Goal: Task Accomplishment & Management: Manage account settings

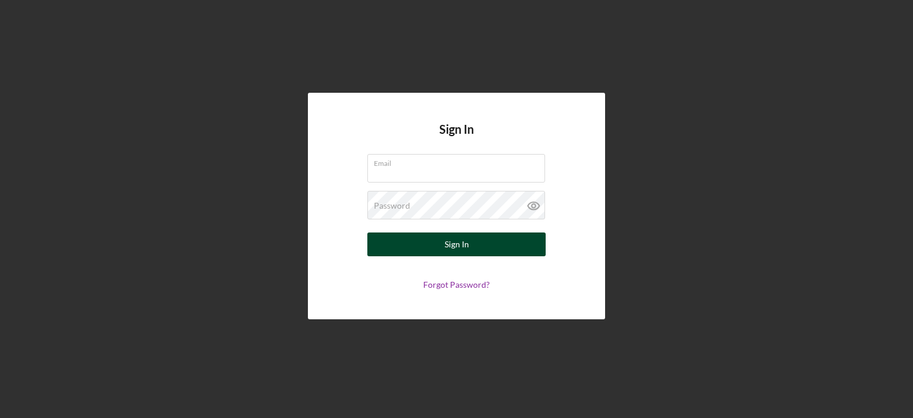
type input "[PERSON_NAME][EMAIL_ADDRESS][DOMAIN_NAME]"
click at [437, 252] on button "Sign In" at bounding box center [456, 245] width 178 height 24
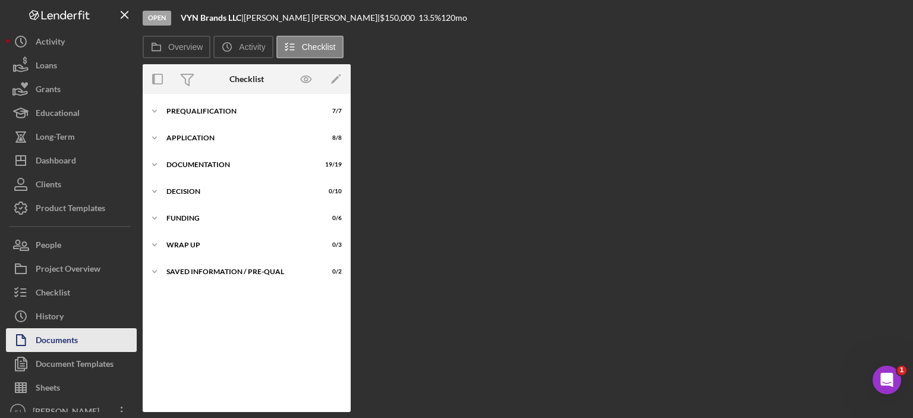
click at [79, 335] on button "Documents" at bounding box center [71, 340] width 131 height 24
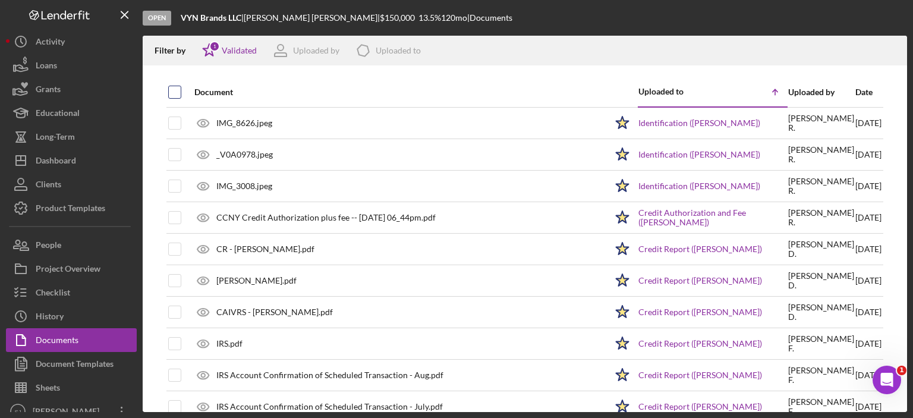
click at [172, 89] on input "checkbox" at bounding box center [175, 92] width 12 height 12
checkbox input "true"
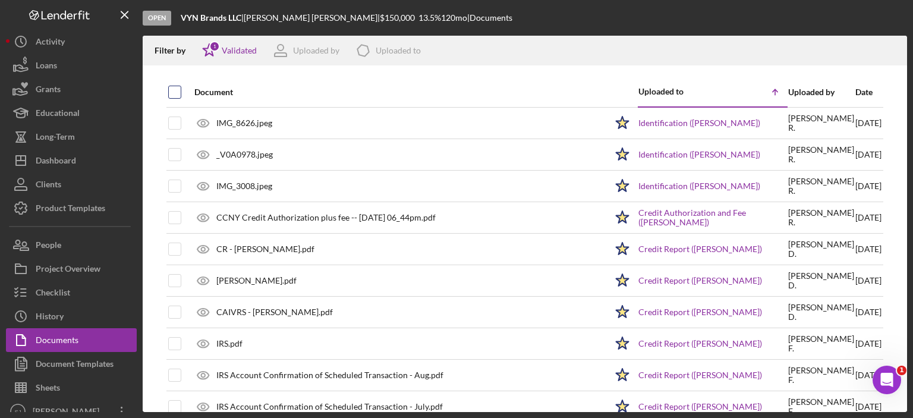
checkbox input "true"
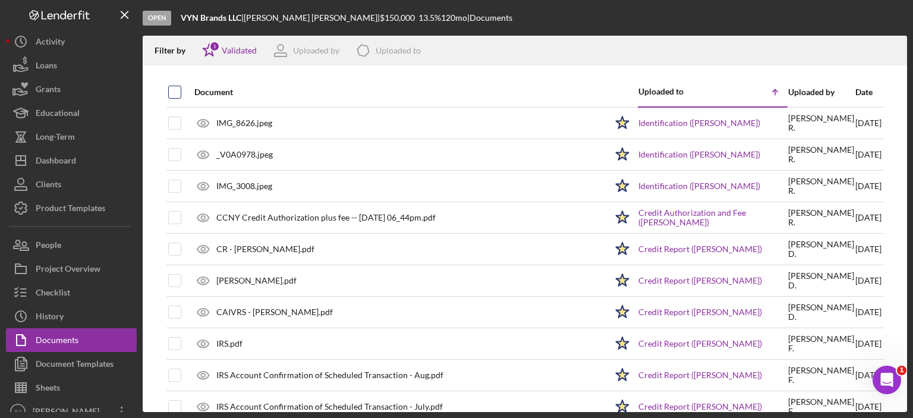
checkbox input "true"
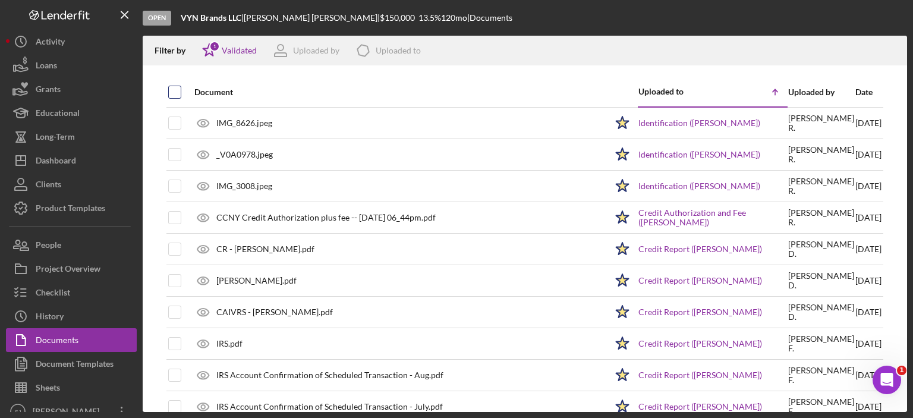
checkbox input "true"
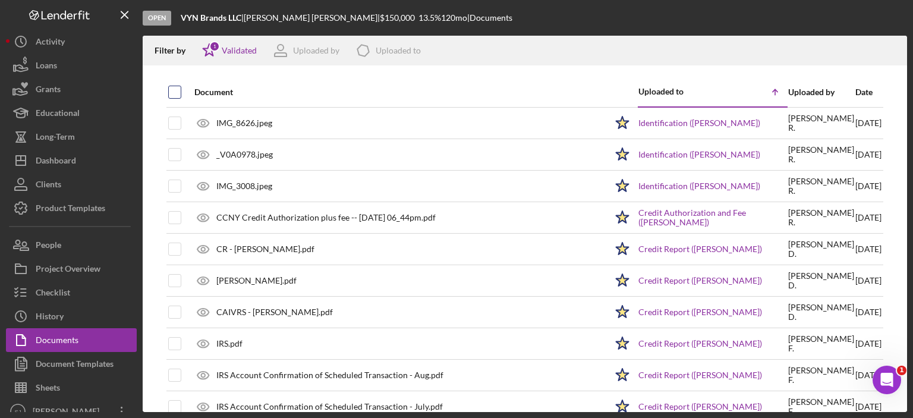
checkbox input "true"
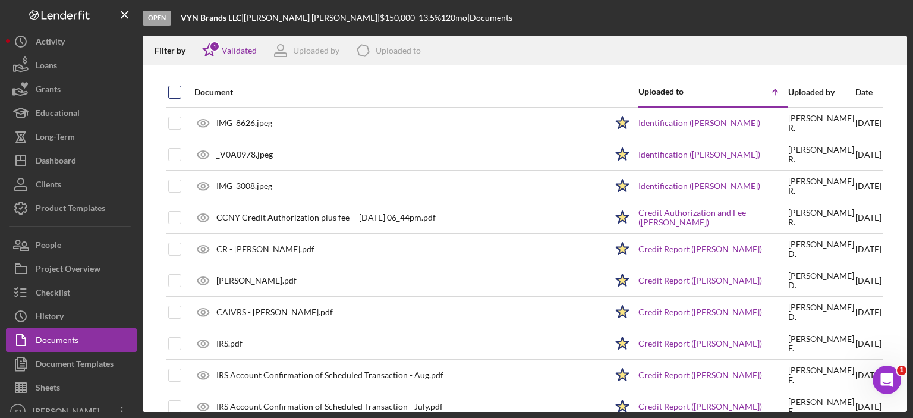
checkbox input "true"
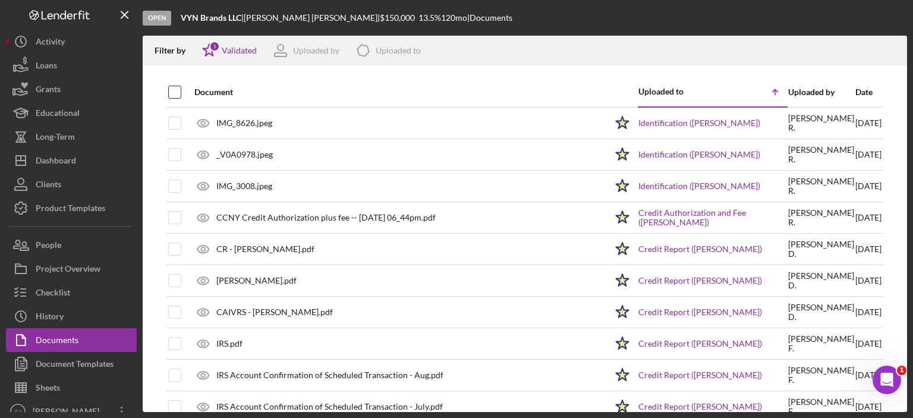
checkbox input "true"
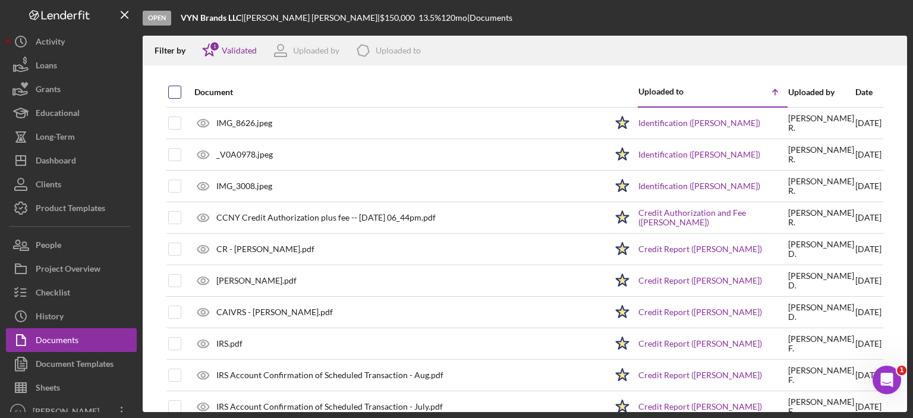
checkbox input "true"
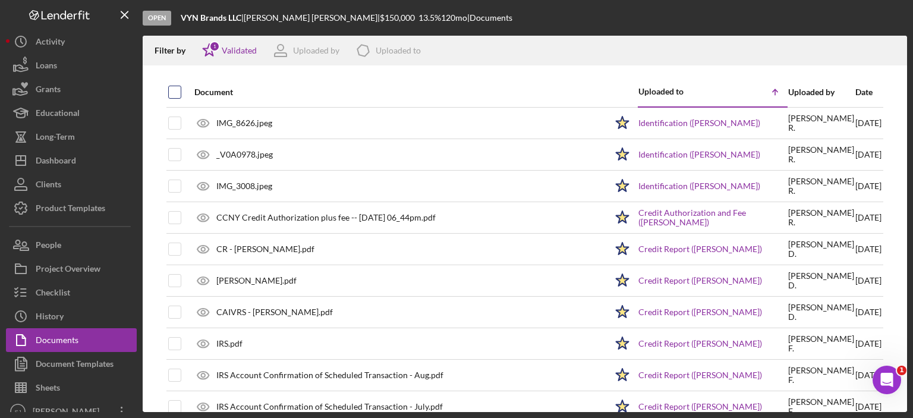
checkbox input "true"
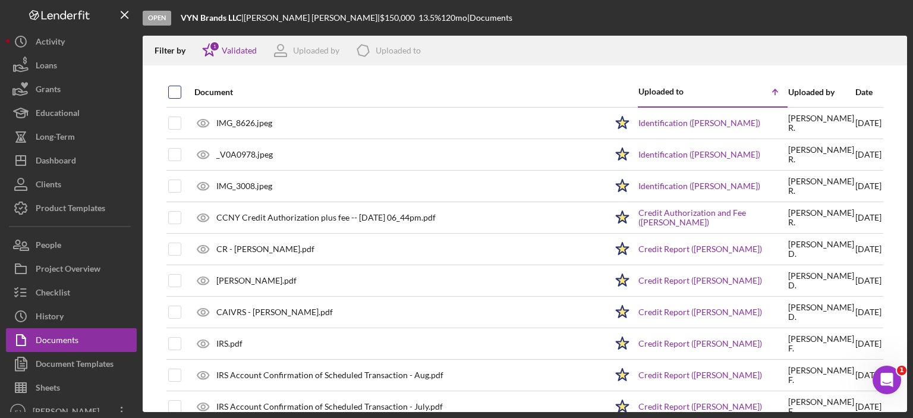
checkbox input "true"
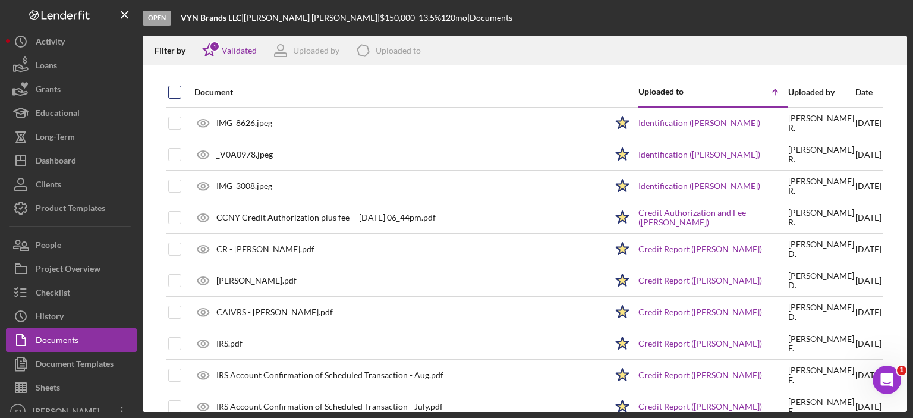
checkbox input "true"
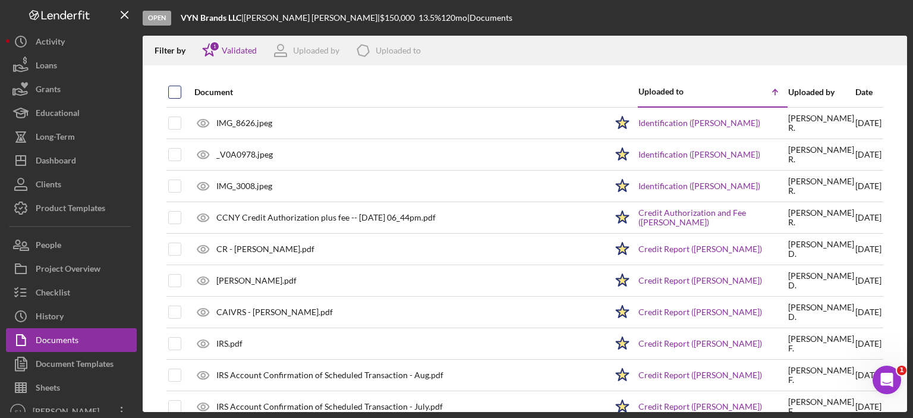
checkbox input "true"
click at [891, 53] on icon "Icon/Download" at bounding box center [892, 50] width 27 height 27
